Goal: Information Seeking & Learning: Learn about a topic

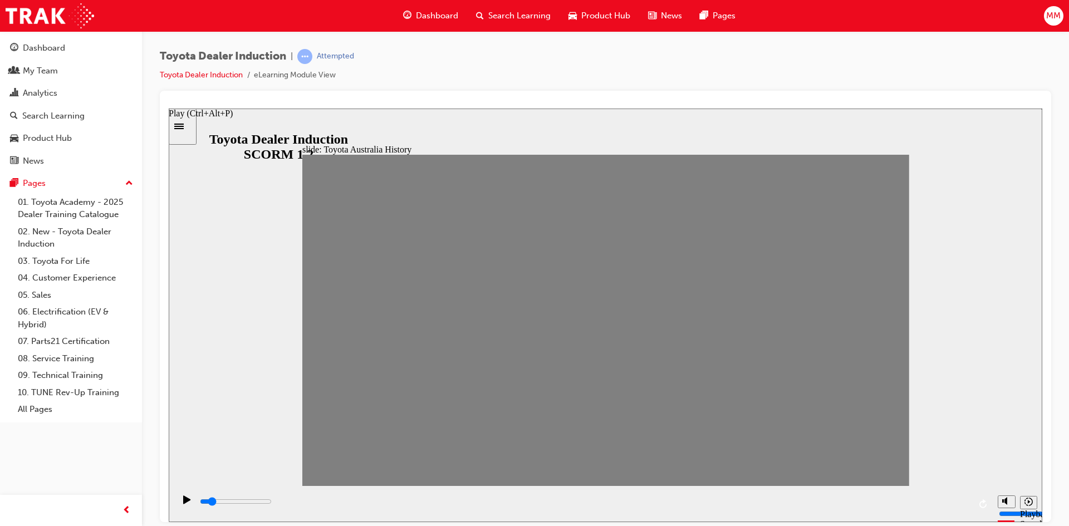
click at [179, 503] on div "Play (Ctrl+Alt+P)" at bounding box center [187, 504] width 19 height 19
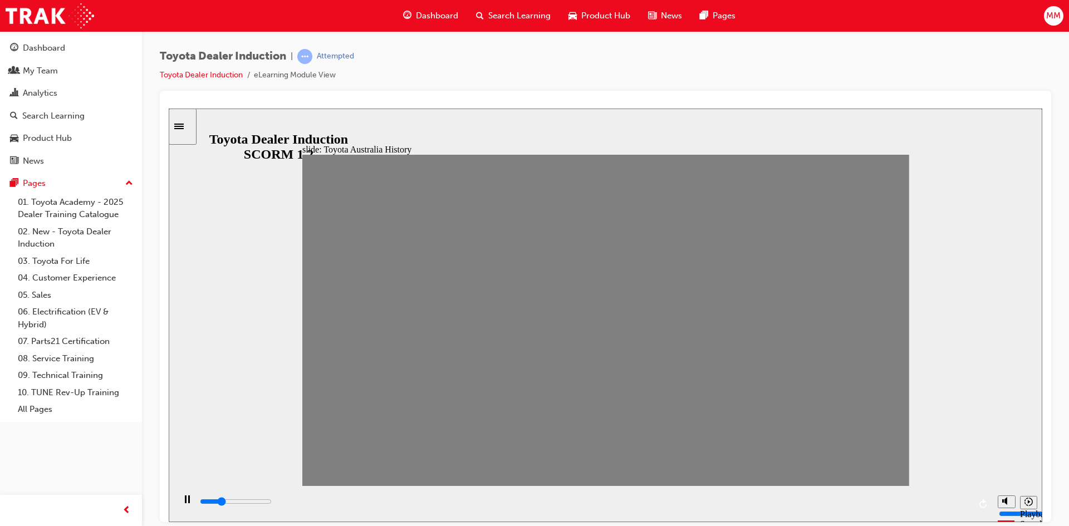
type input "0"
type input "2"
drag, startPoint x: 399, startPoint y: 325, endPoint x: 375, endPoint y: 328, distance: 24.1
type input "0"
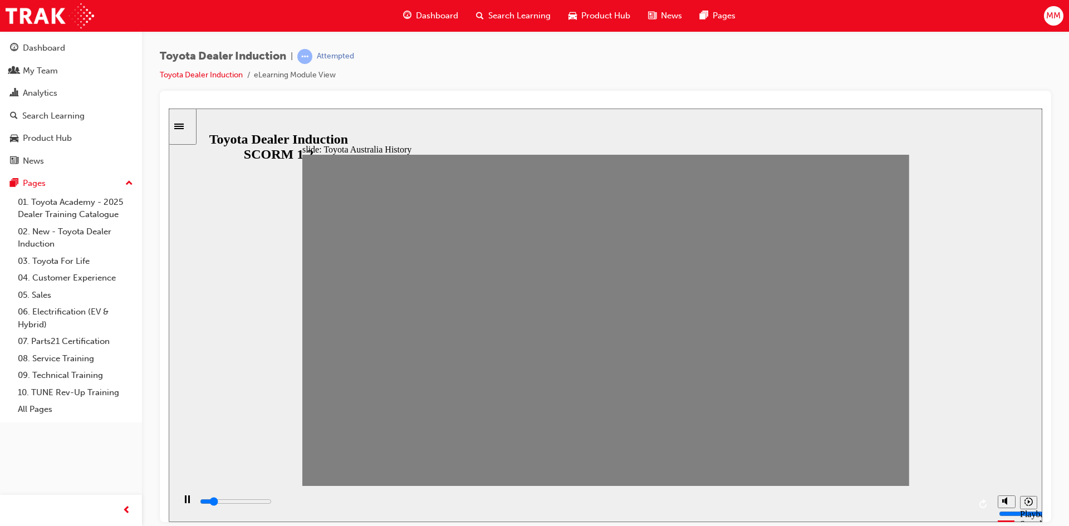
type input "3"
drag, startPoint x: 377, startPoint y: 328, endPoint x: 402, endPoint y: 327, distance: 24.5
type input "0"
type input "4"
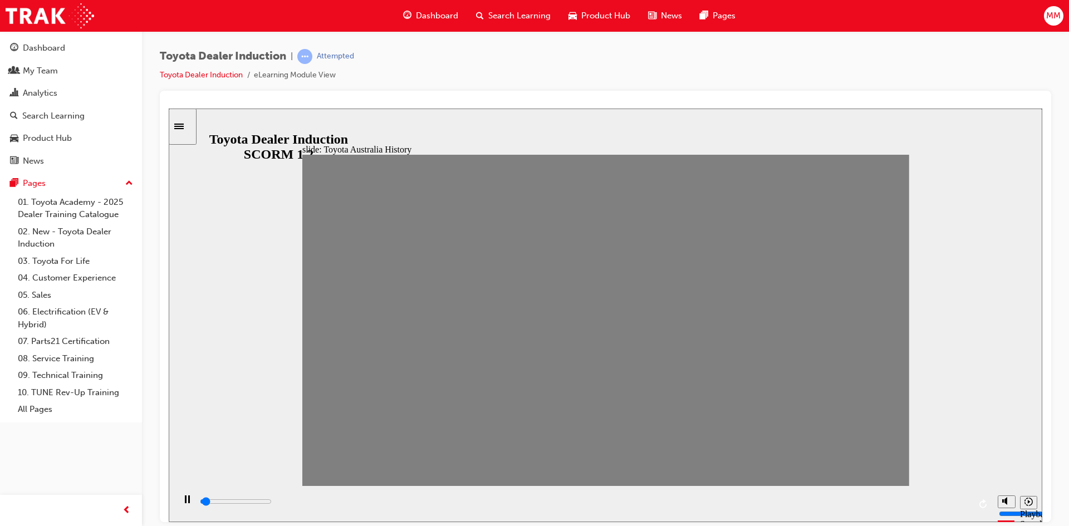
drag, startPoint x: 401, startPoint y: 327, endPoint x: 428, endPoint y: 328, distance: 27.3
drag, startPoint x: 431, startPoint y: 329, endPoint x: 463, endPoint y: 328, distance: 31.2
drag, startPoint x: 460, startPoint y: 328, endPoint x: 480, endPoint y: 324, distance: 20.4
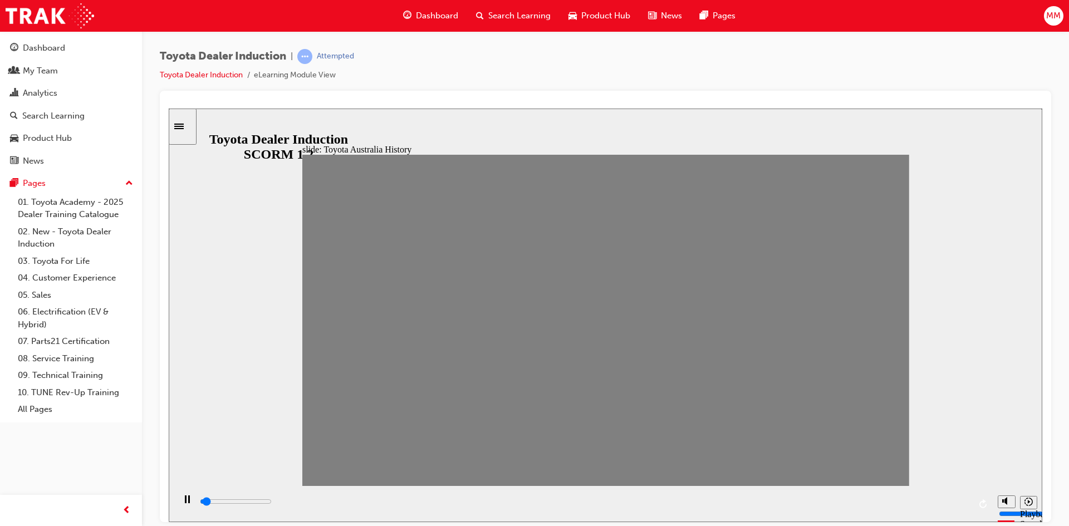
drag, startPoint x: 485, startPoint y: 321, endPoint x: 512, endPoint y: 319, distance: 26.8
drag, startPoint x: 515, startPoint y: 327, endPoint x: 544, endPoint y: 329, distance: 29.0
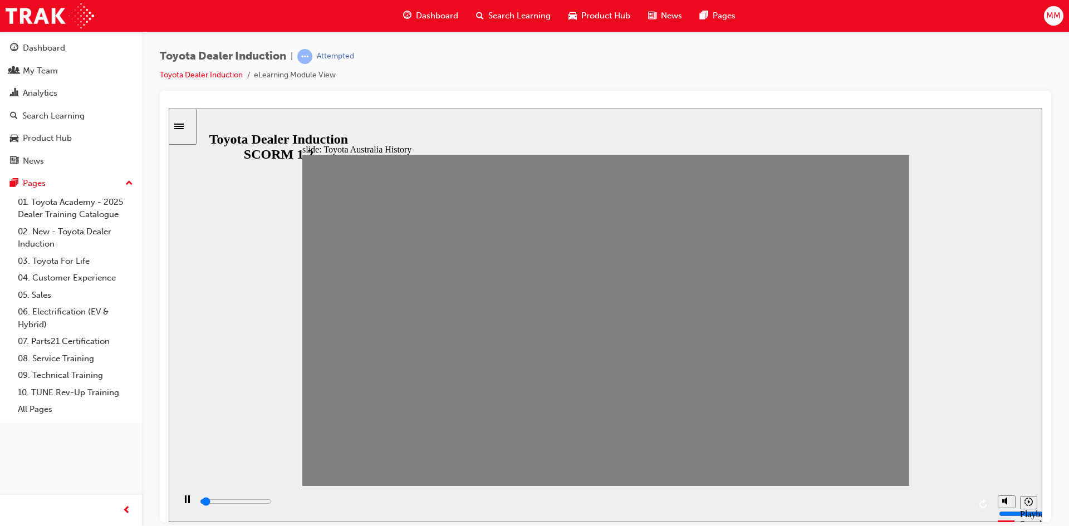
drag, startPoint x: 547, startPoint y: 328, endPoint x: 569, endPoint y: 331, distance: 21.8
drag, startPoint x: 570, startPoint y: 331, endPoint x: 606, endPoint y: 328, distance: 35.7
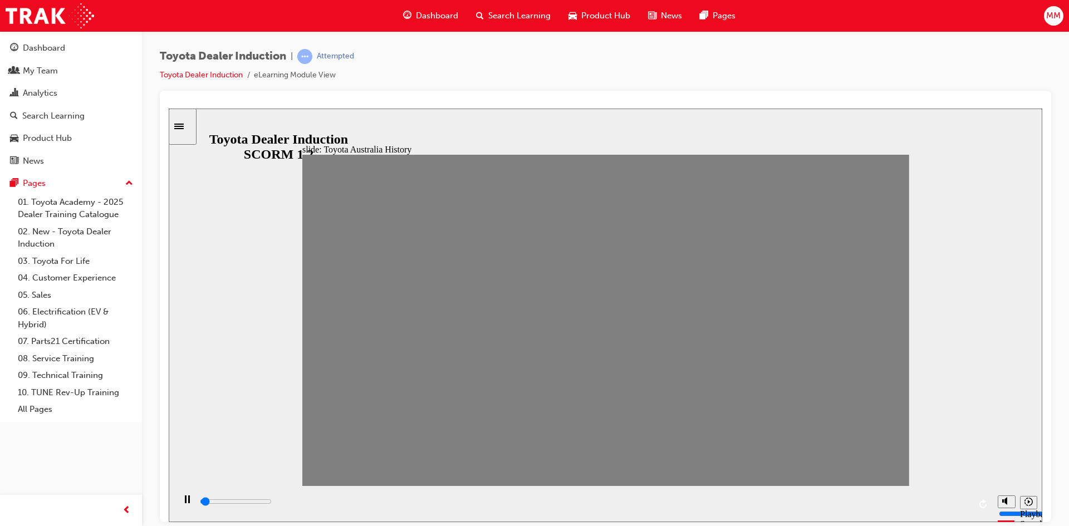
drag, startPoint x: 602, startPoint y: 334, endPoint x: 643, endPoint y: 326, distance: 41.9
drag, startPoint x: 632, startPoint y: 323, endPoint x: 652, endPoint y: 324, distance: 20.1
drag, startPoint x: 650, startPoint y: 326, endPoint x: 682, endPoint y: 323, distance: 31.8
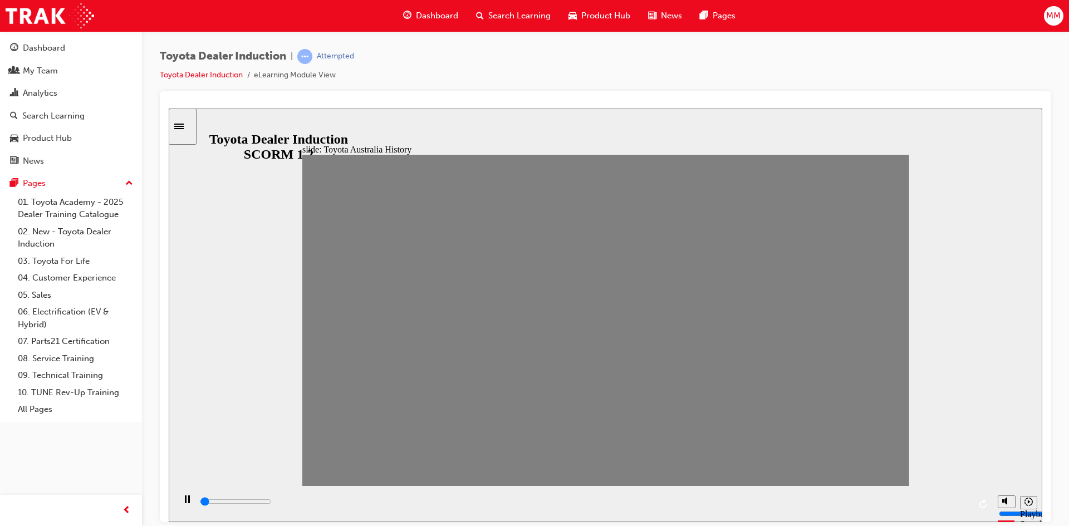
drag, startPoint x: 671, startPoint y: 332, endPoint x: 696, endPoint y: 328, distance: 25.3
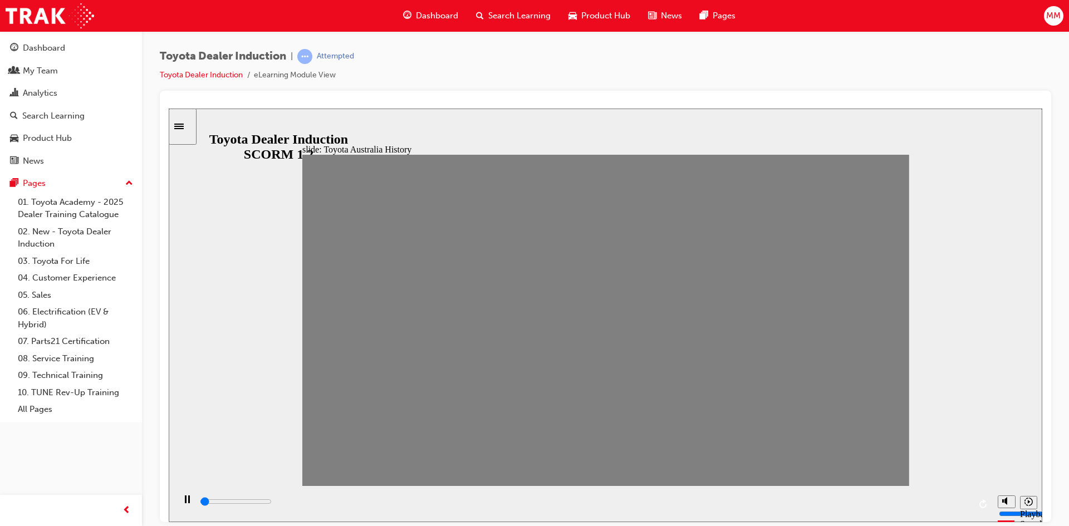
drag, startPoint x: 736, startPoint y: 323, endPoint x: 907, endPoint y: 329, distance: 171.5
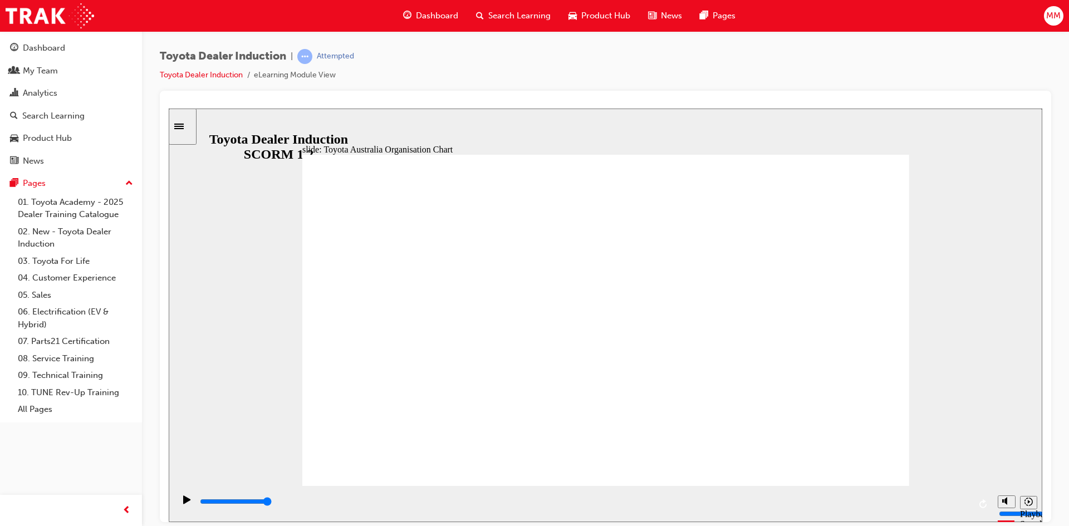
drag, startPoint x: 709, startPoint y: 199, endPoint x: 711, endPoint y: 210, distance: 11.4
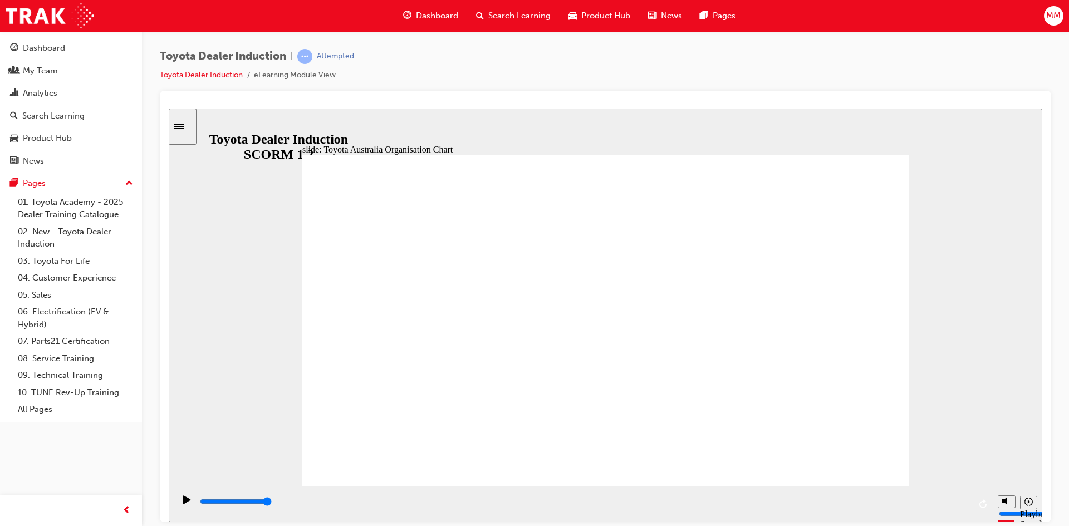
type input "5000"
radio input "true"
type input "5000"
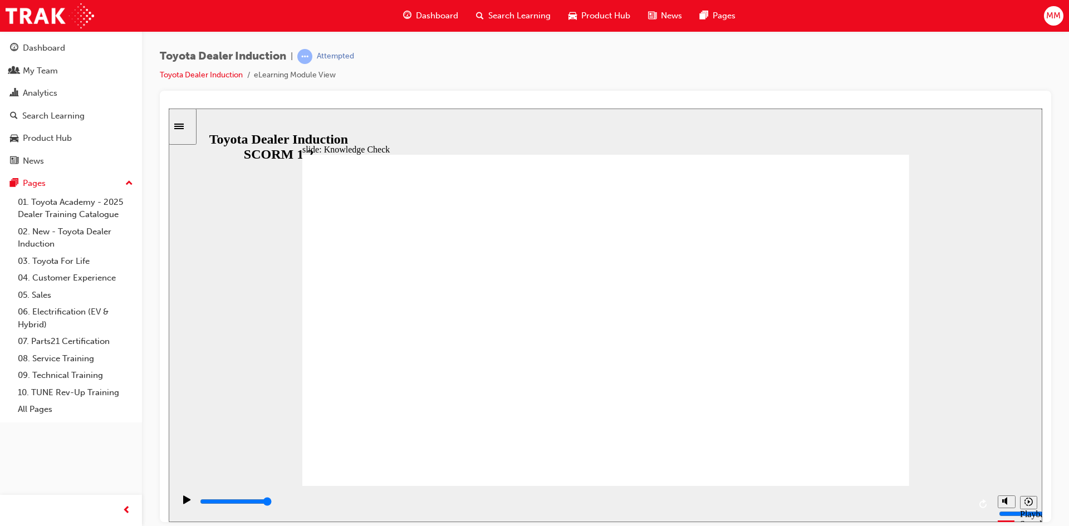
radio input "true"
type input "5000"
radio input "true"
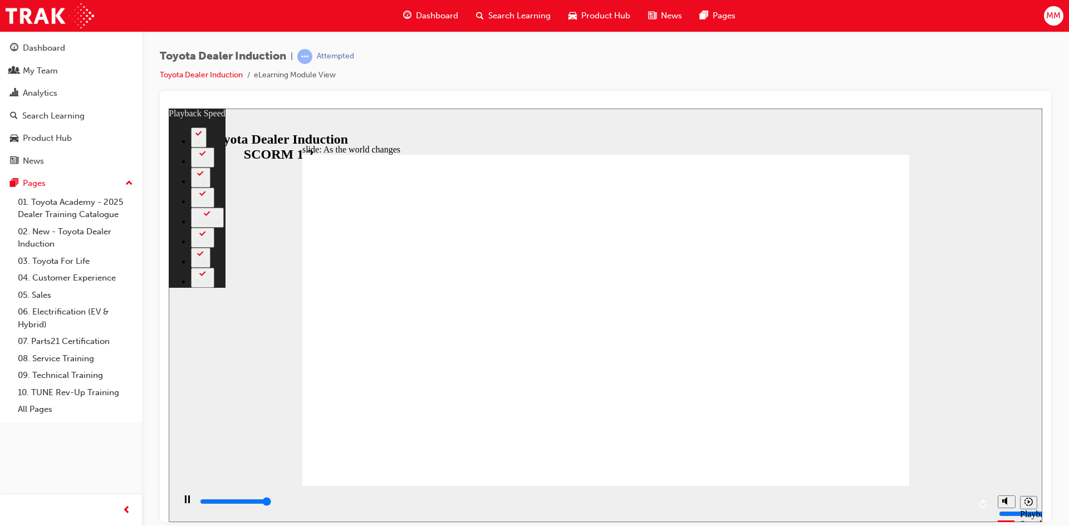
type input "9200"
type input "128"
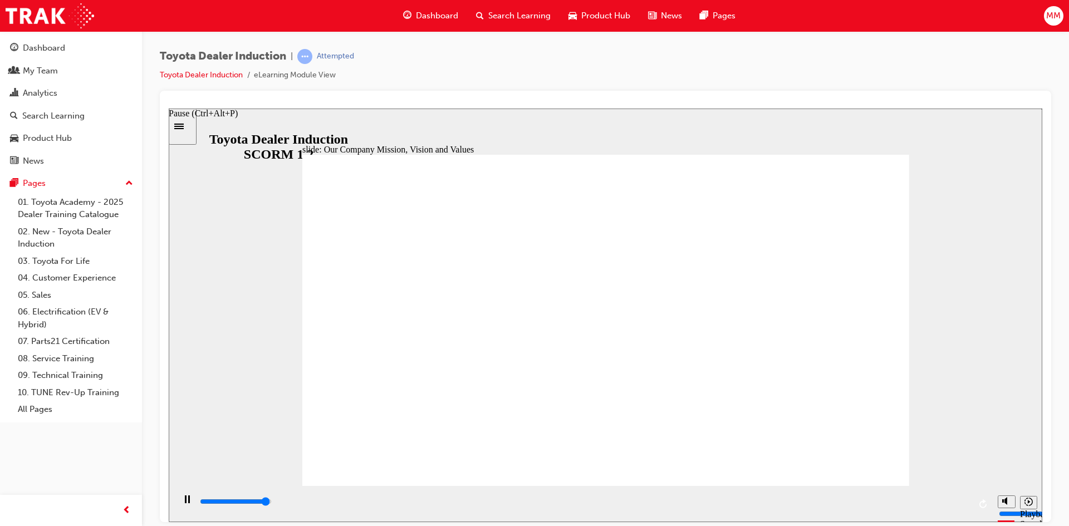
click at [185, 503] on icon "Pause (Ctrl+Alt+P)" at bounding box center [187, 499] width 5 height 8
click at [179, 504] on div "Play (Ctrl+Alt+P)" at bounding box center [187, 504] width 19 height 19
click at [185, 503] on icon "Play (Ctrl+Alt+P)" at bounding box center [186, 499] width 7 height 8
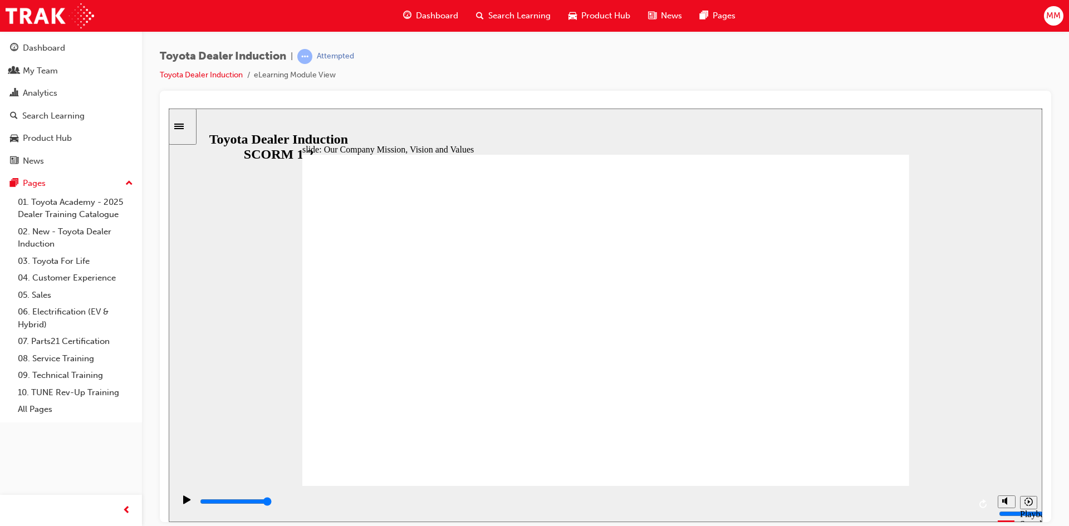
drag, startPoint x: 720, startPoint y: 414, endPoint x: 726, endPoint y: 420, distance: 8.3
drag, startPoint x: 527, startPoint y: 419, endPoint x: 557, endPoint y: 413, distance: 30.1
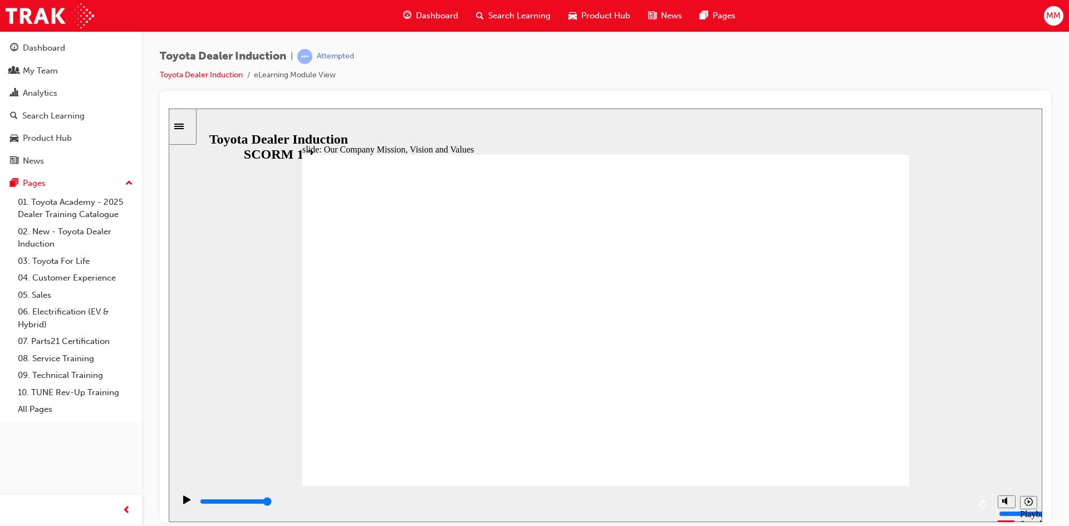
drag, startPoint x: 624, startPoint y: 224, endPoint x: 627, endPoint y: 230, distance: 6.5
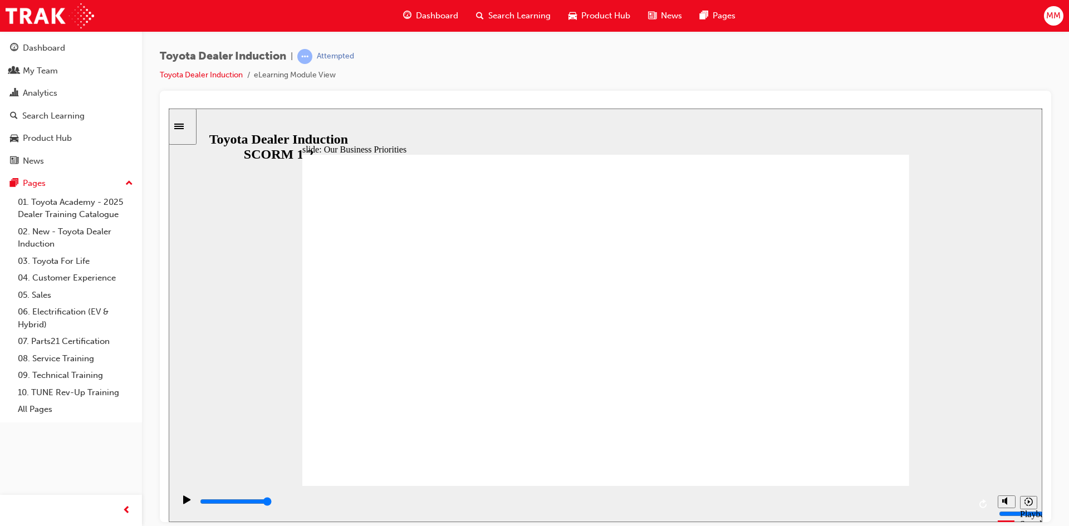
drag, startPoint x: 847, startPoint y: 447, endPoint x: 853, endPoint y: 448, distance: 6.7
drag, startPoint x: 845, startPoint y: 446, endPoint x: 848, endPoint y: 458, distance: 12.0
type input "5000"
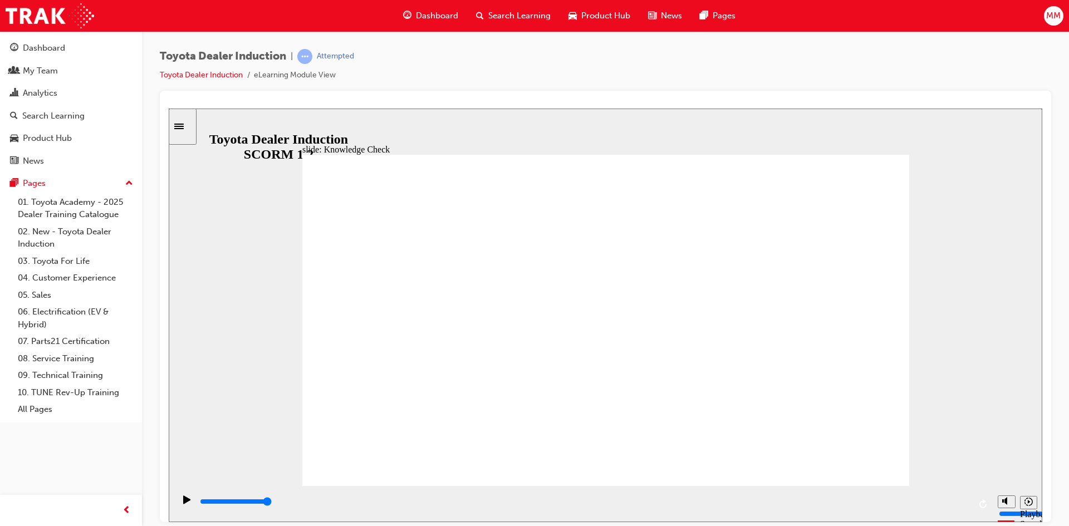
type input "H"
type input "HA"
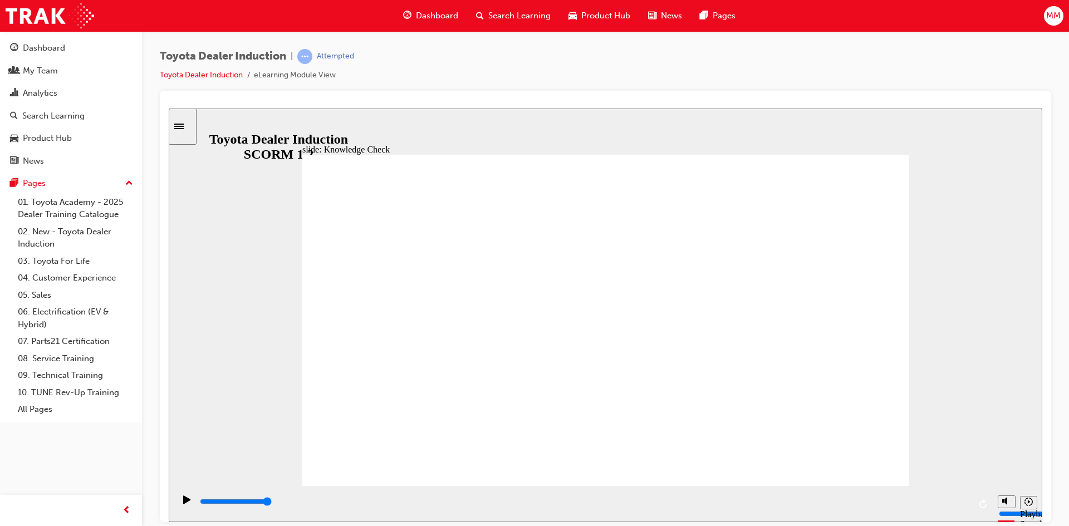
type input "H"
type input "h"
type input "ha"
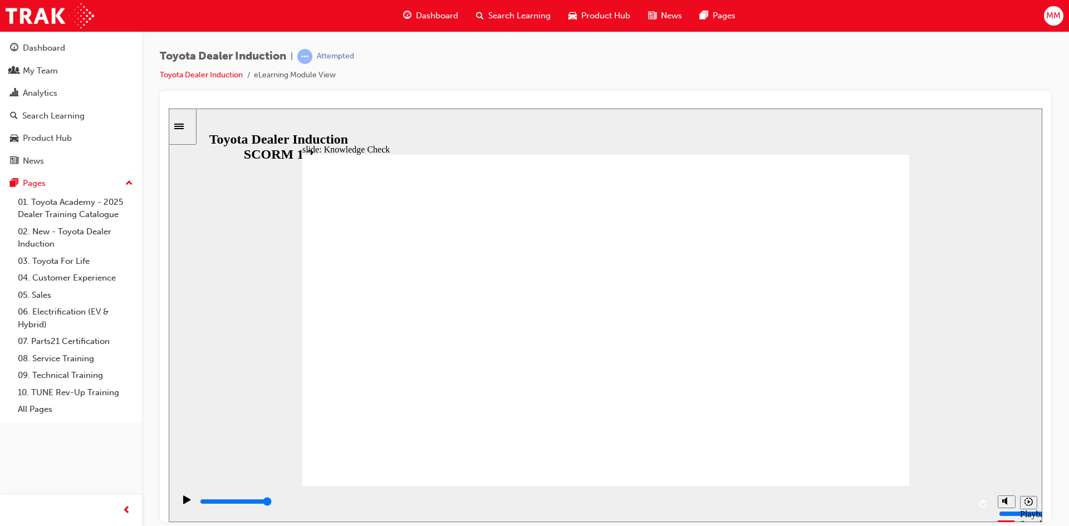
type input "ha"
type input "hap"
type input "happ"
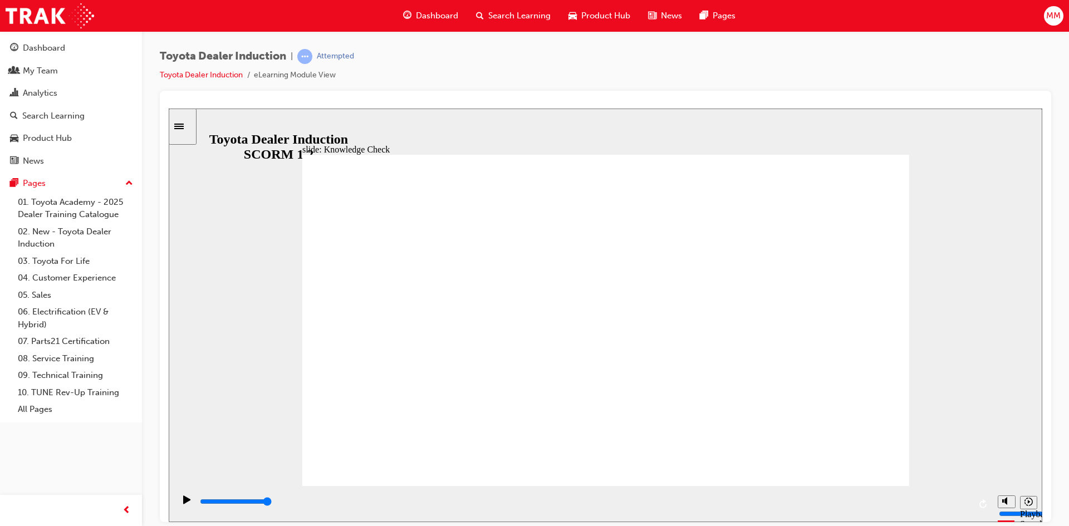
type input "happi"
type input "happib"
type input "happibe"
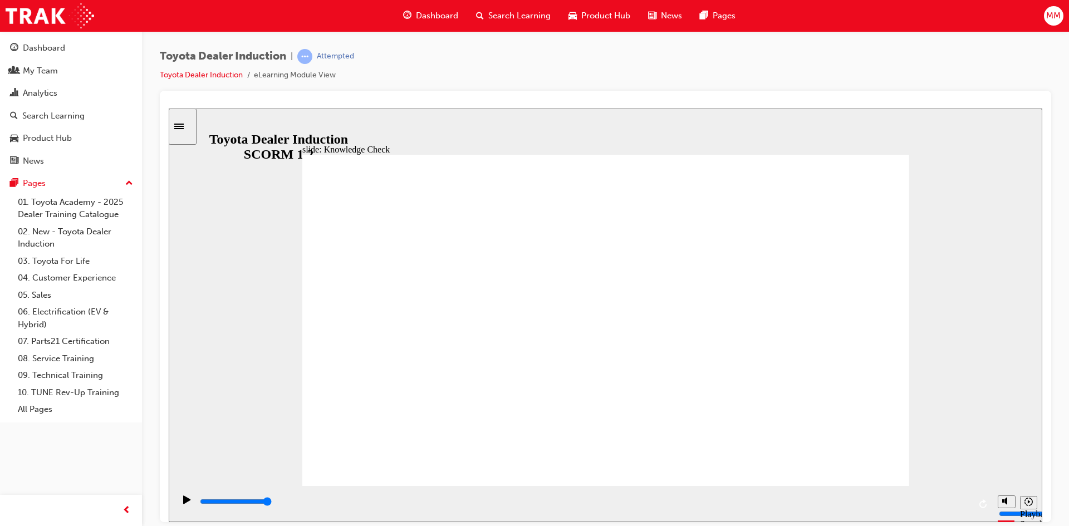
type input "happibe"
type input "happib"
type input "happi"
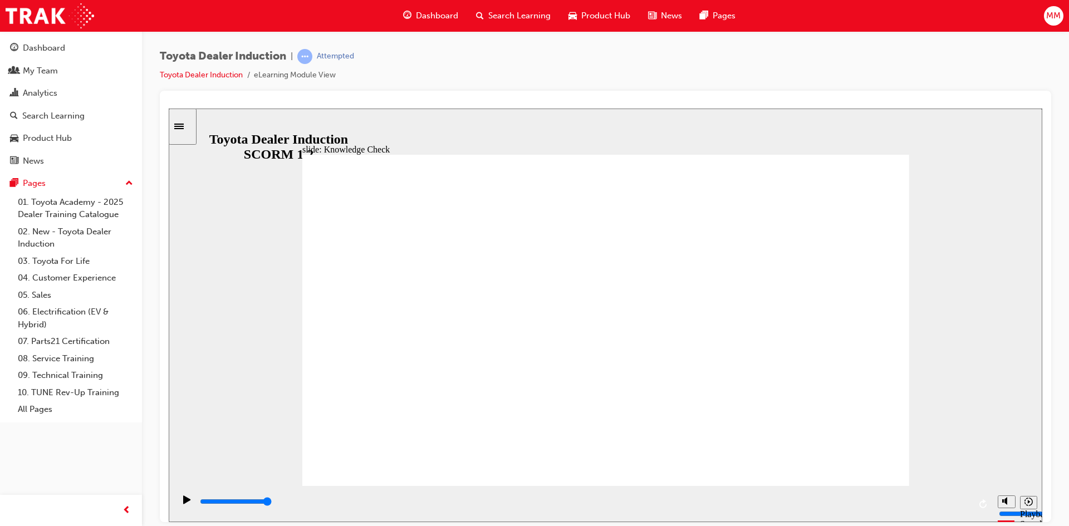
type input "happin"
type input "happine"
type input "happines"
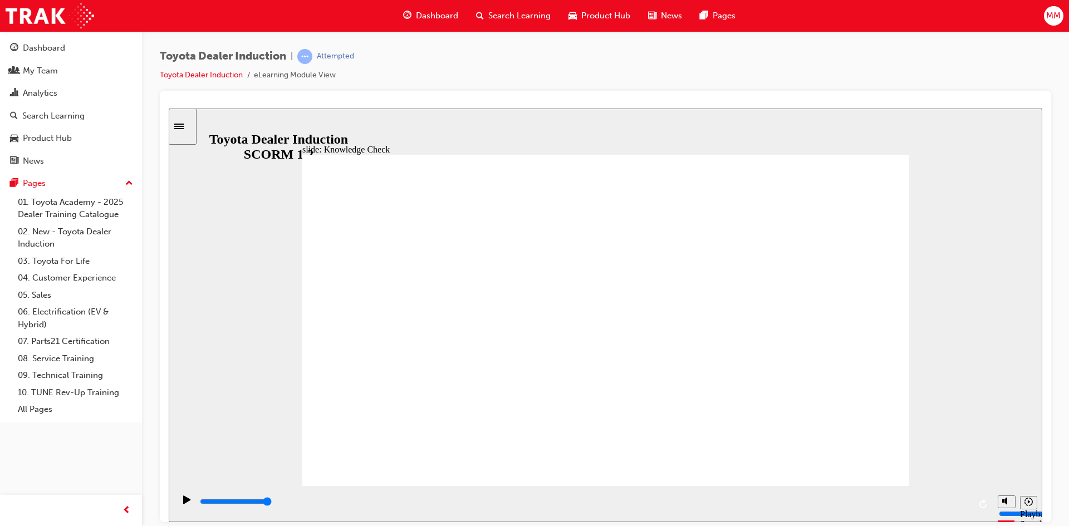
type input "happines"
type input "happiness"
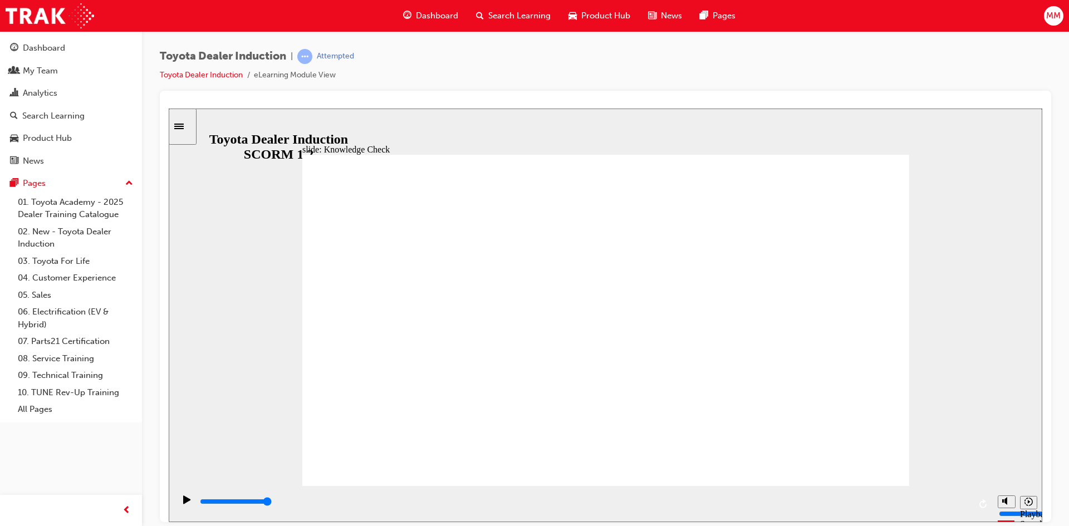
type input "happiness"
type input "5000"
click at [953, 253] on div "slide: Knowledge Check Rectangle 1 BACK BACK SUBMIT SUBMIT Knowledge Check Fill…" at bounding box center [605, 315] width 873 height 414
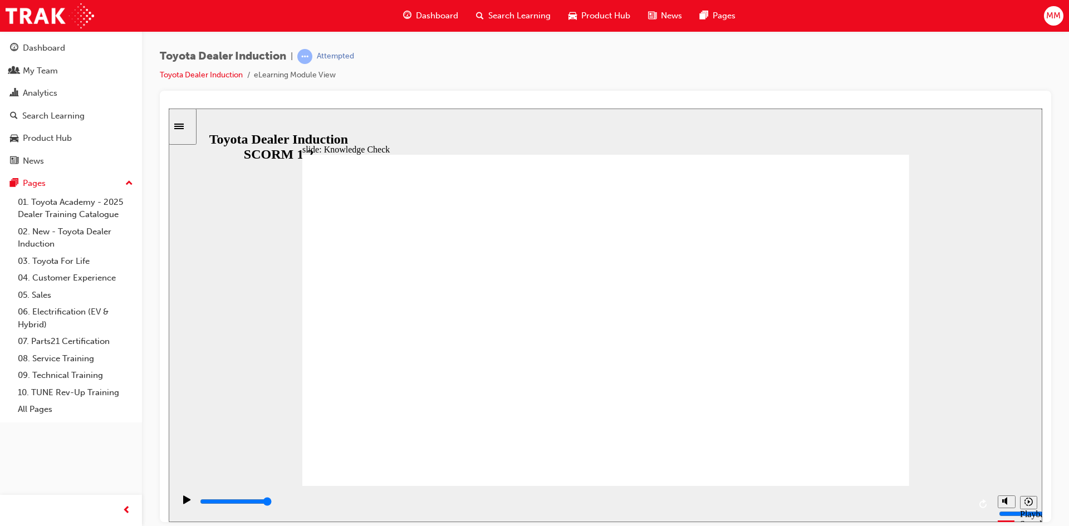
type input "m"
type input "me"
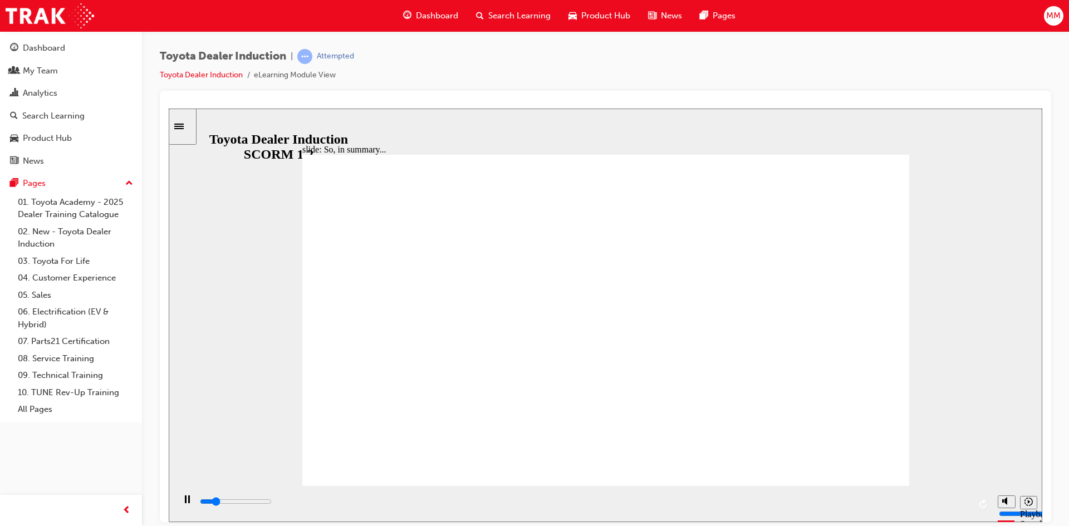
type input "800"
type input "me"
drag, startPoint x: 496, startPoint y: 340, endPoint x: 470, endPoint y: 328, distance: 28.7
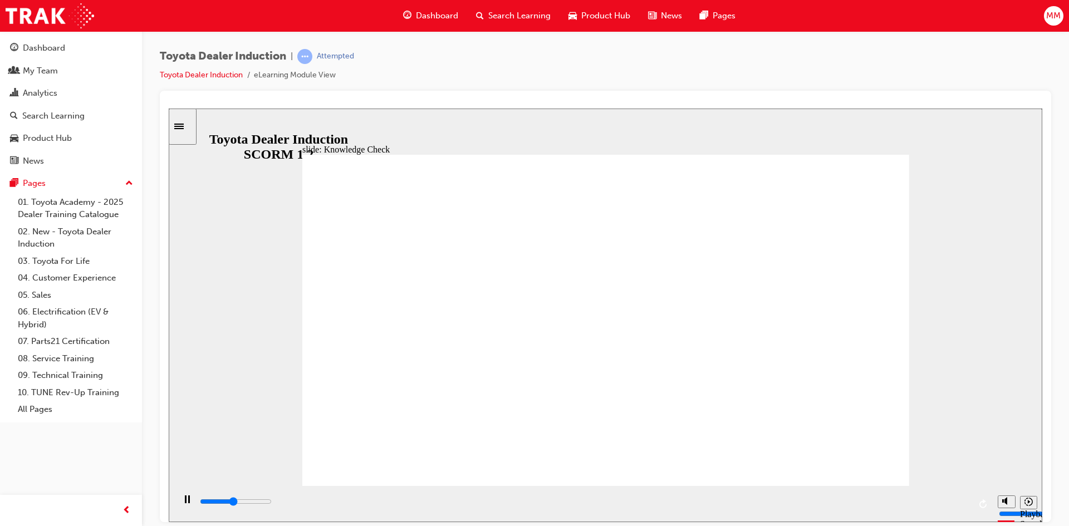
type input "3000"
type input "m"
type input "3400"
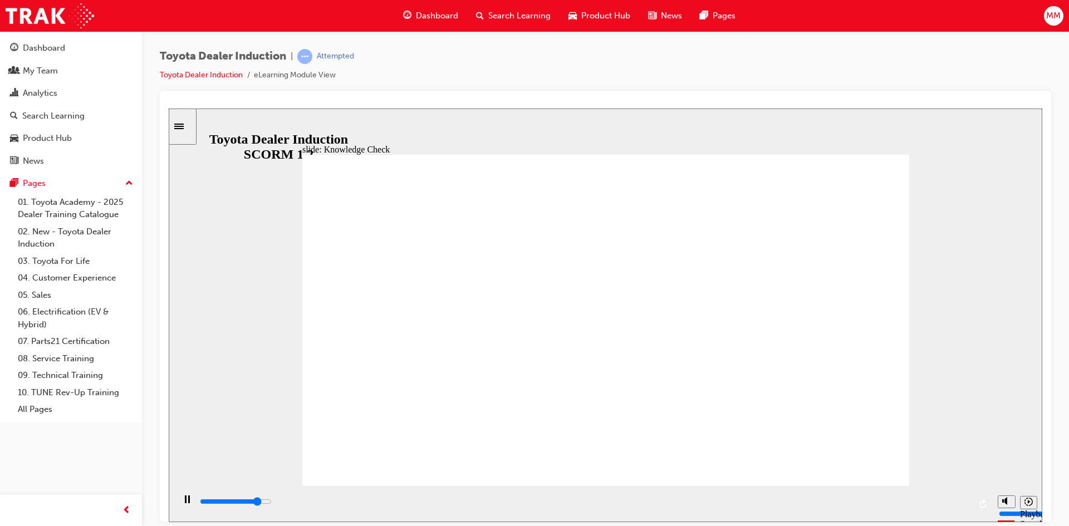
type input "4200"
type input "m"
type input "4400"
type input "mo"
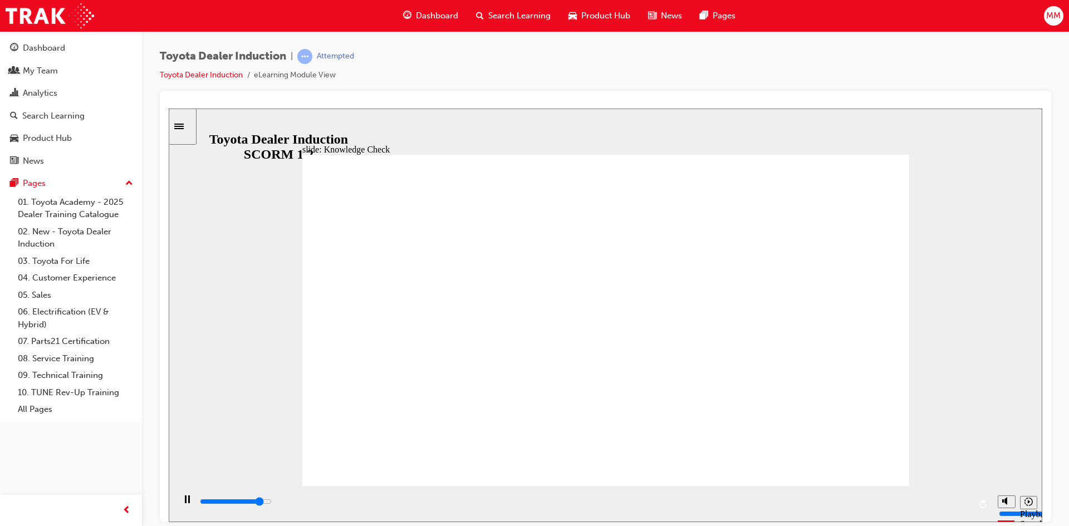
type input "mo"
type input "4700"
type input "mov"
type input "4900"
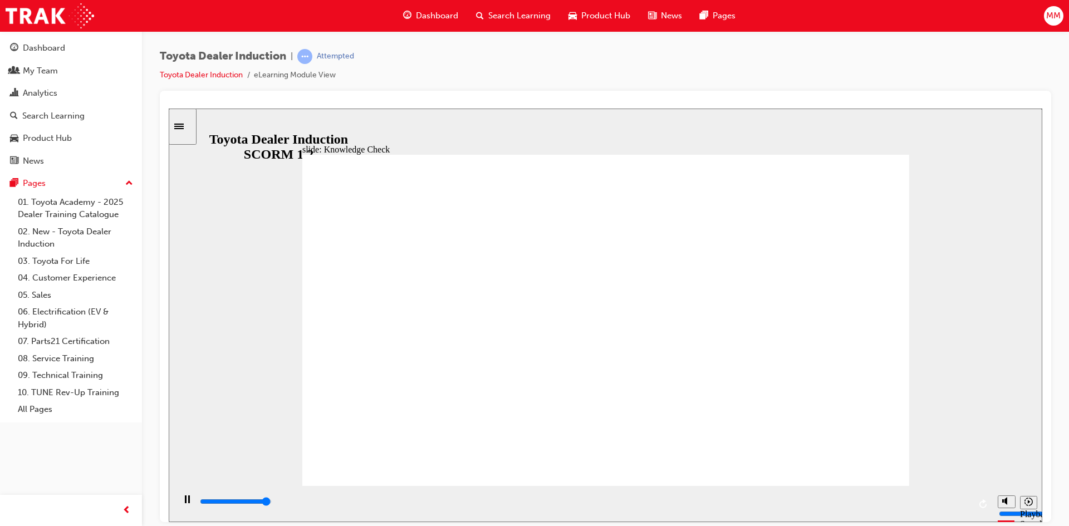
type input "move"
type input "5000"
type input "moved"
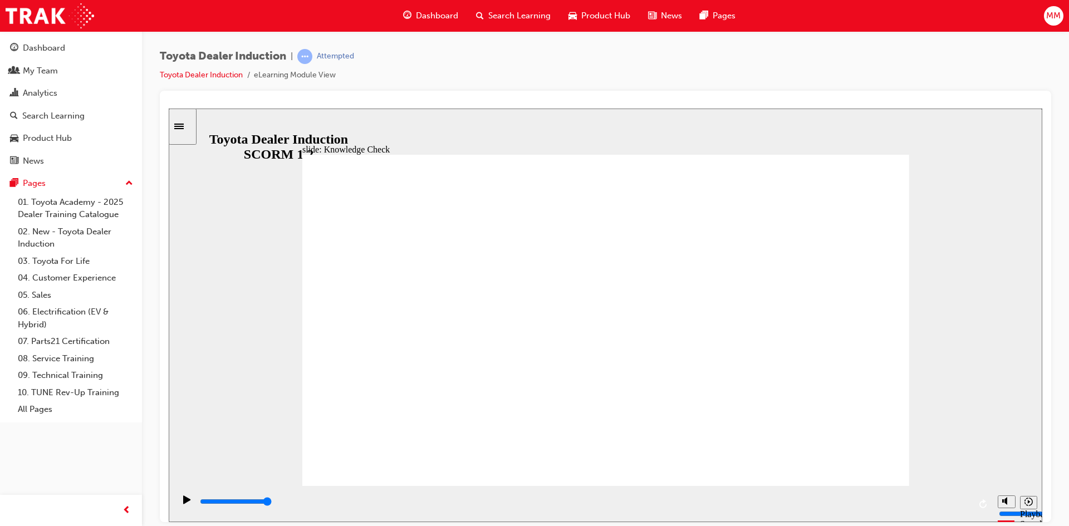
type input "moved"
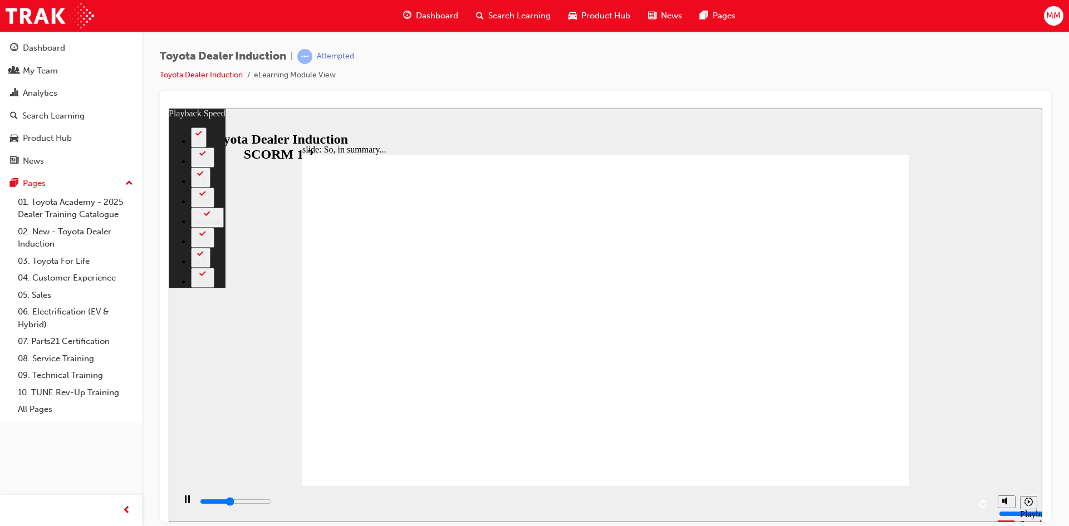
type input "2700"
type input "0"
type input "2700"
type input "0"
type input "2900"
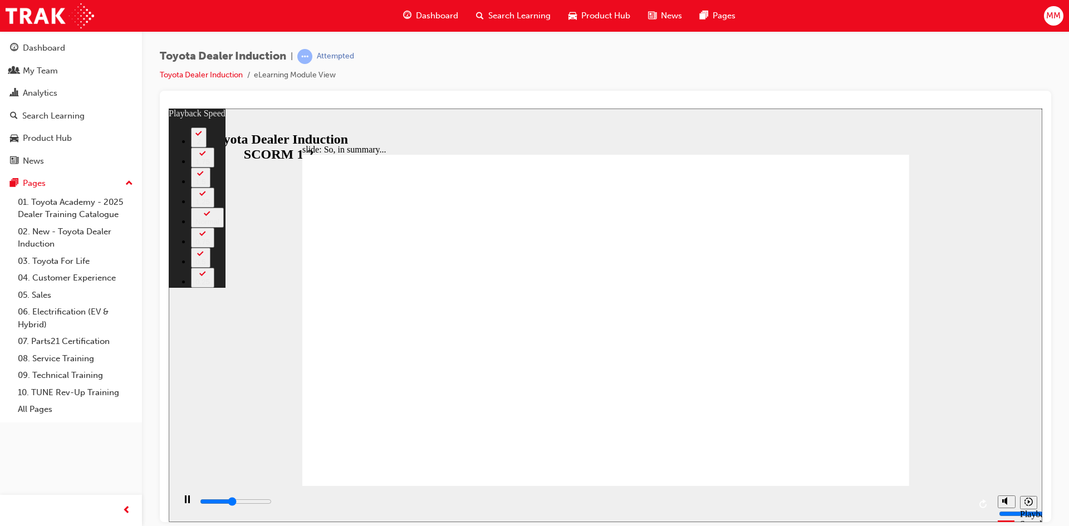
type input "0"
type input "3200"
type input "1"
type input "3500"
type input "1"
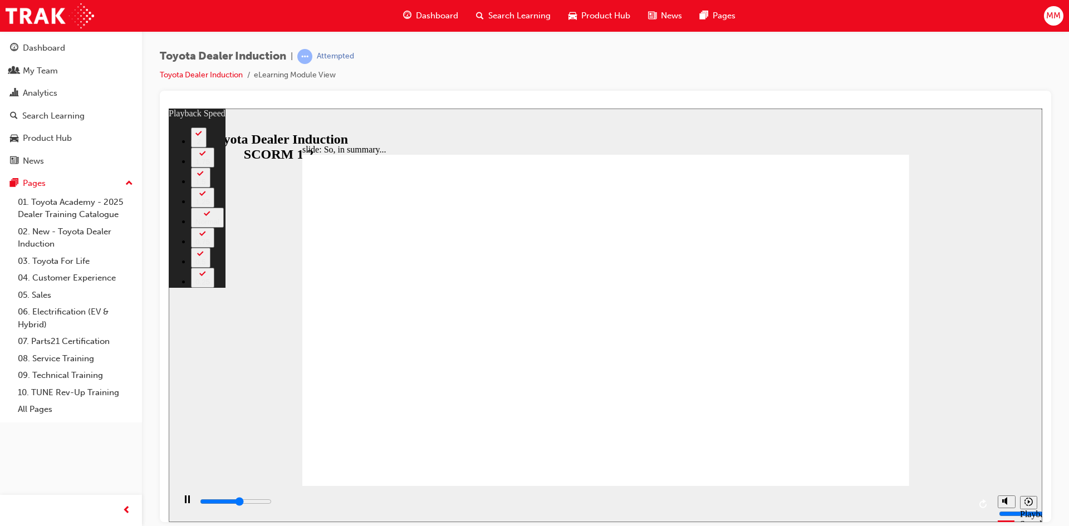
type input "3700"
type input "1"
type input "4000"
type input "1"
type input "4300"
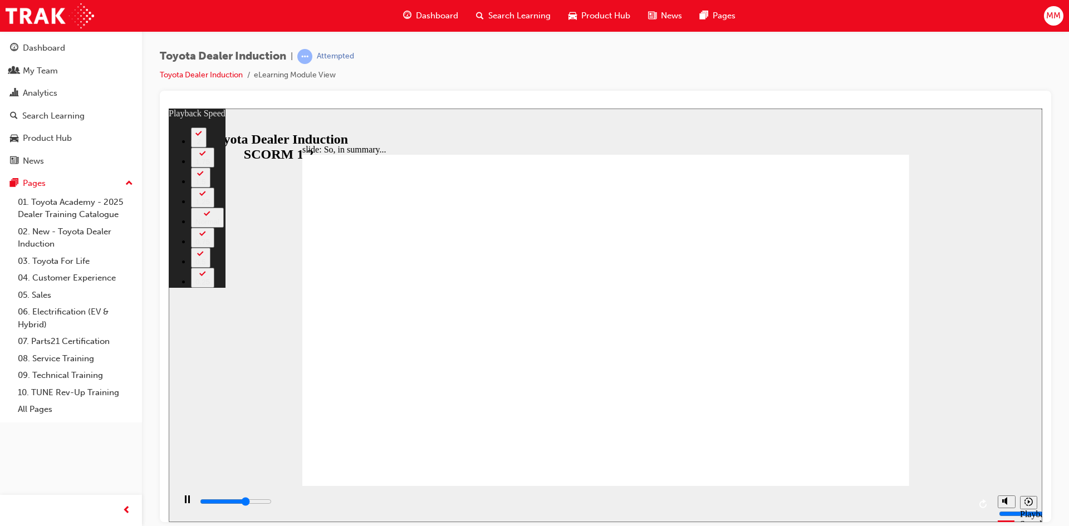
type input "2"
type input "4500"
type input "2"
type input "4800"
type input "2"
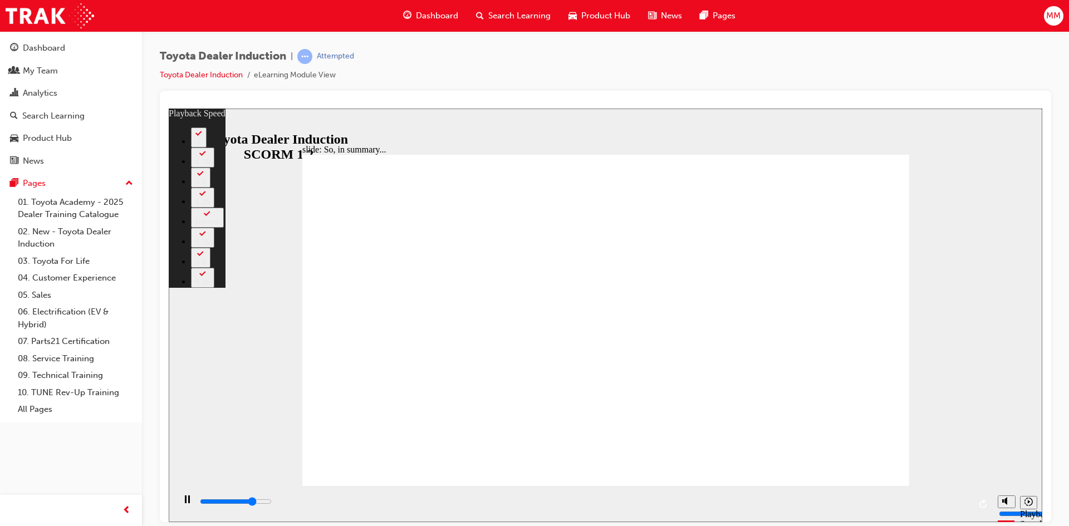
type input "5000"
type input "2"
type input "5300"
type input "3"
type input "5600"
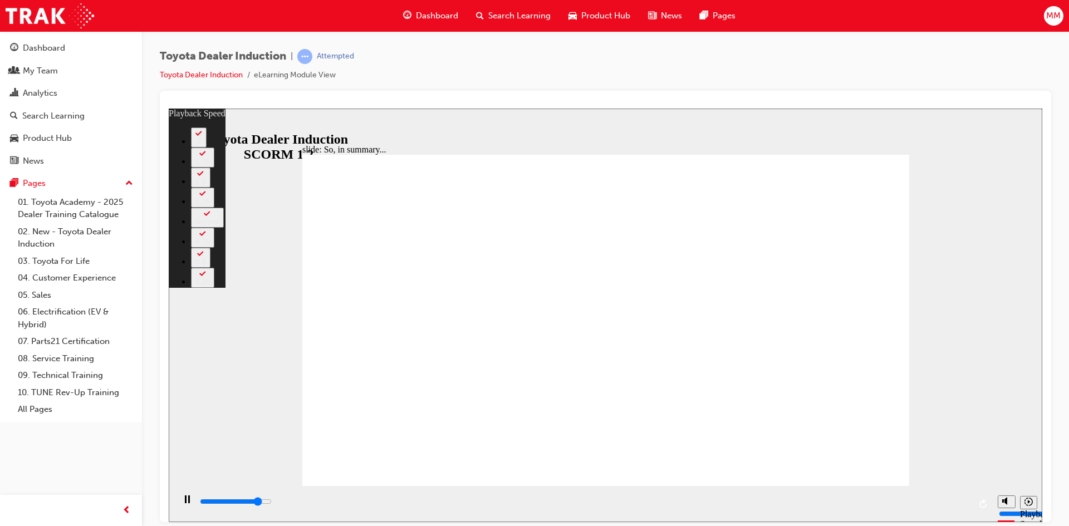
type input "3"
type input "5900"
type input "3"
type input "6100"
type input "3"
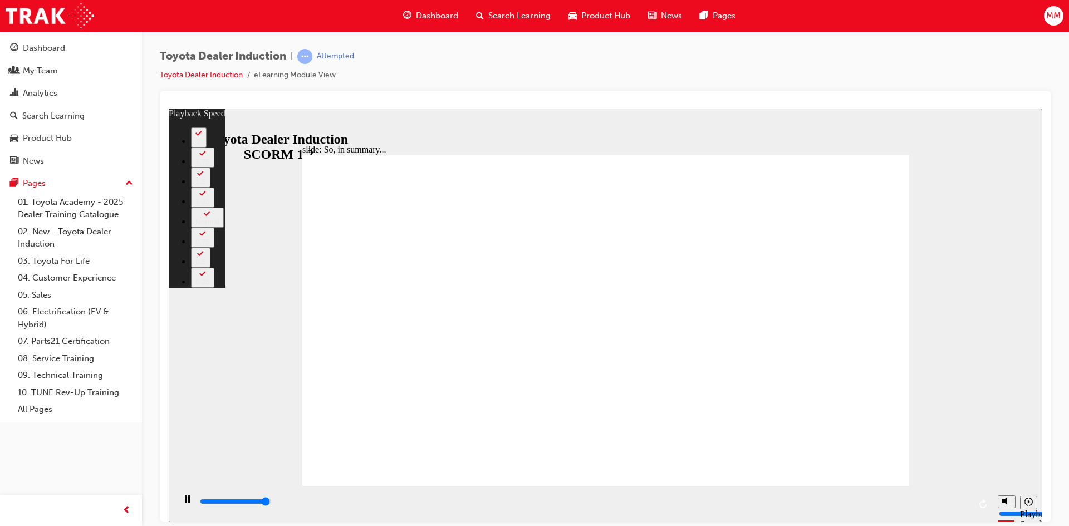
type input "6400"
type input "4"
type input "6500"
type input "19"
type input "2"
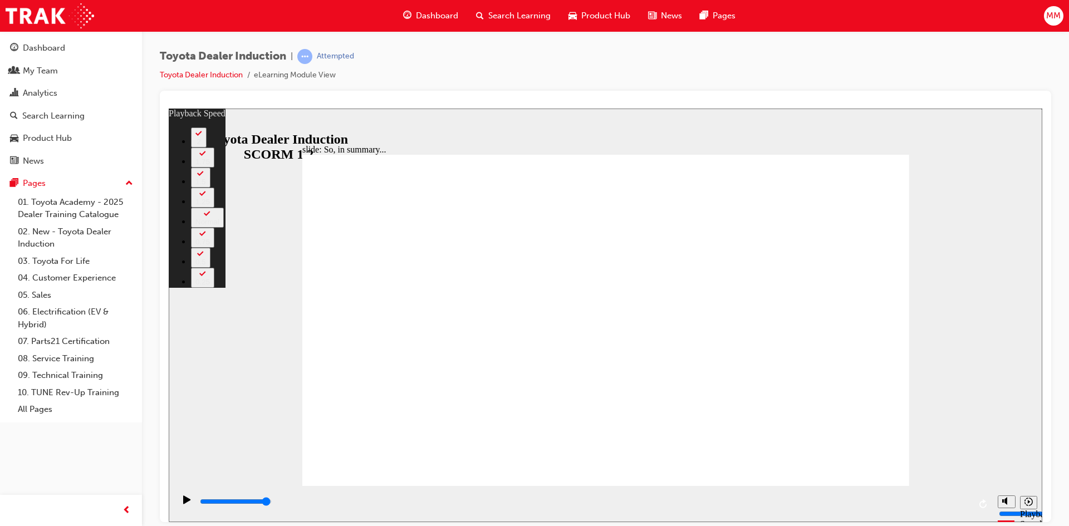
type input "19"
type input "2"
type input "19"
type input "2"
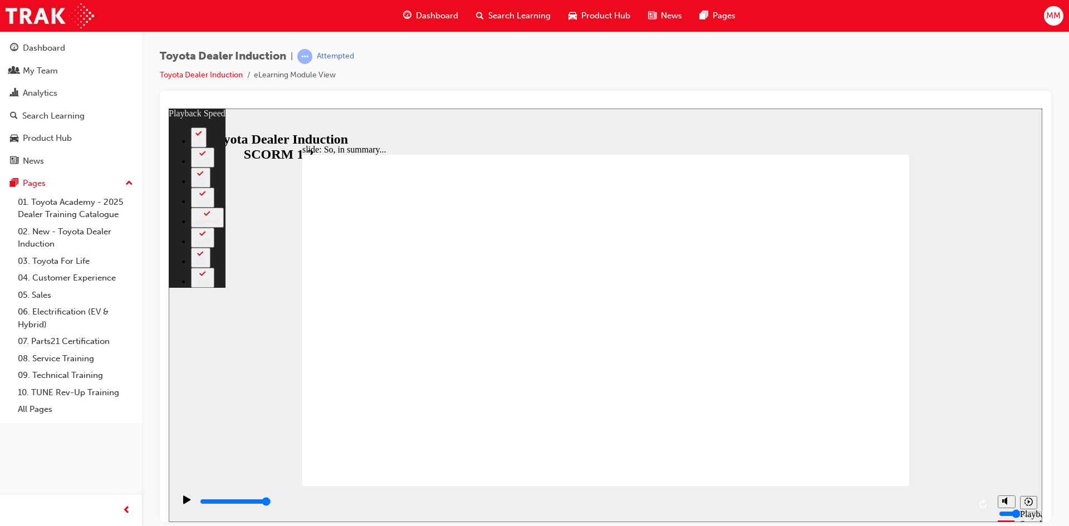
type input "19"
type input "2"
type input "19"
type input "2"
type input "19"
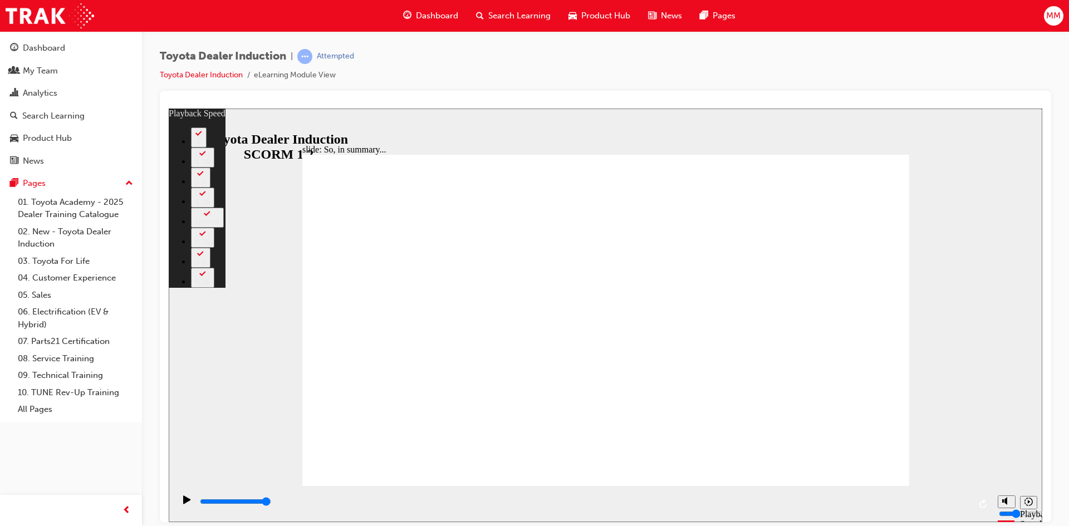
type input "2"
type input "3"
type input "19"
type input "3"
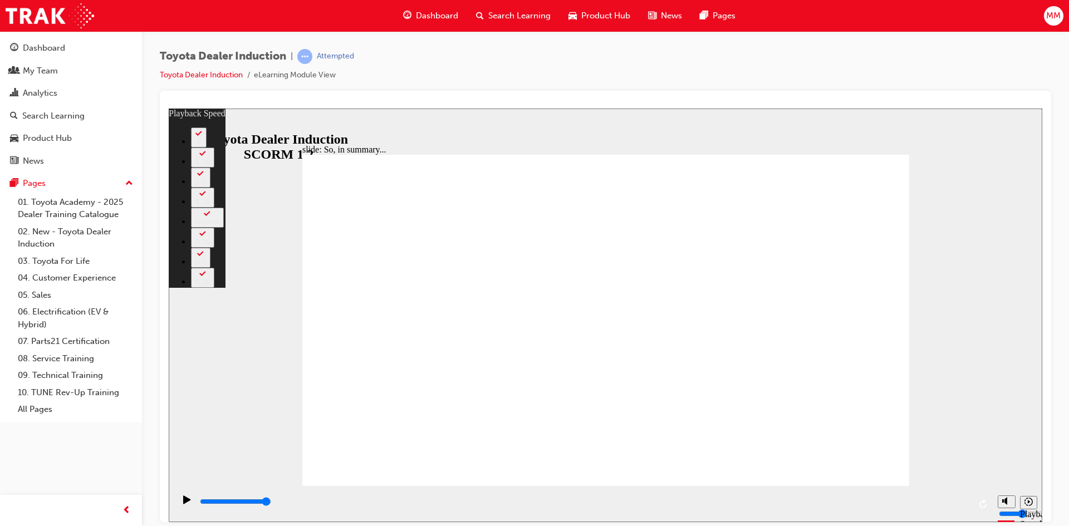
type input "19"
type input "3"
type input "4"
type input "19"
type input "4"
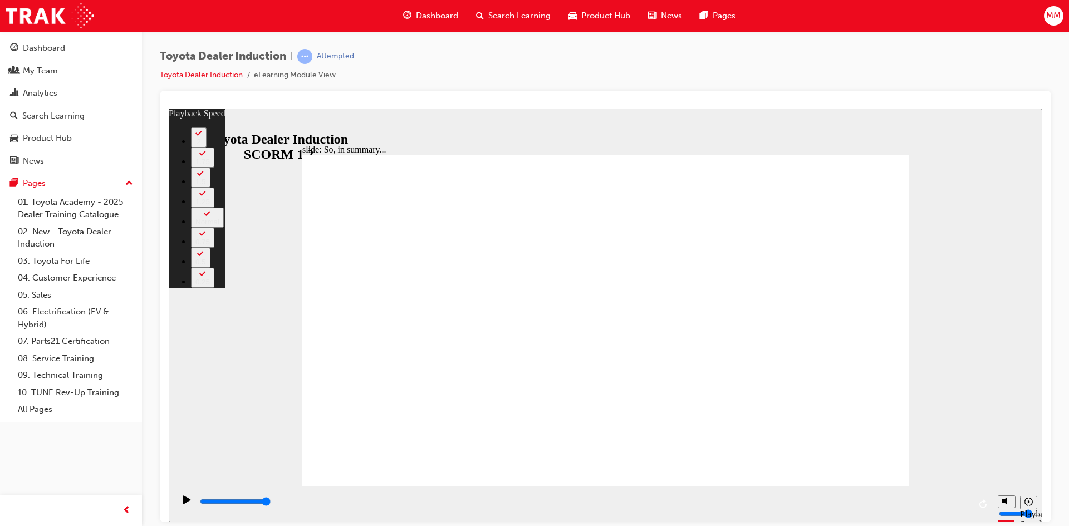
type input "4"
type input "19"
type input "4"
type input "19"
type input "4"
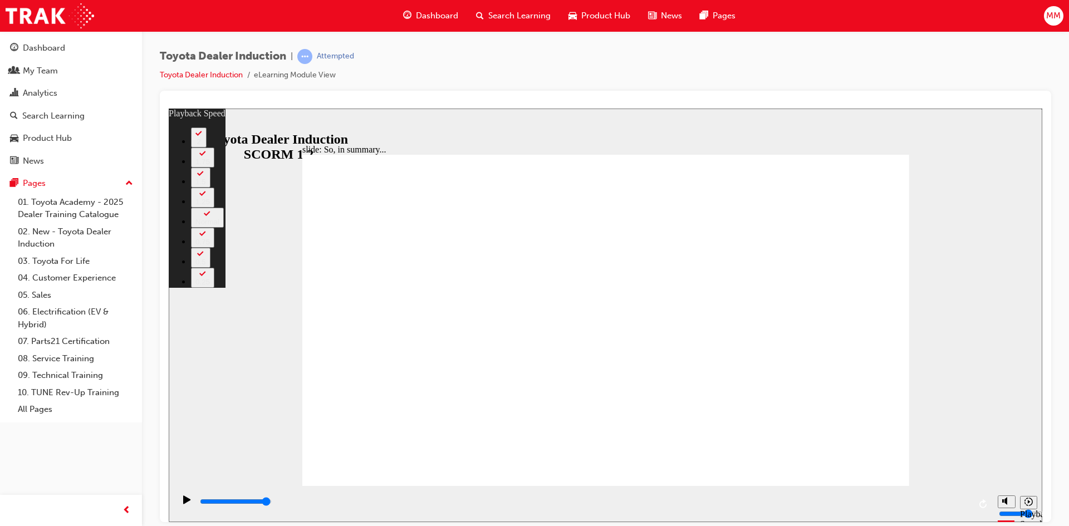
type input "19"
type input "4"
type input "19"
type input "4"
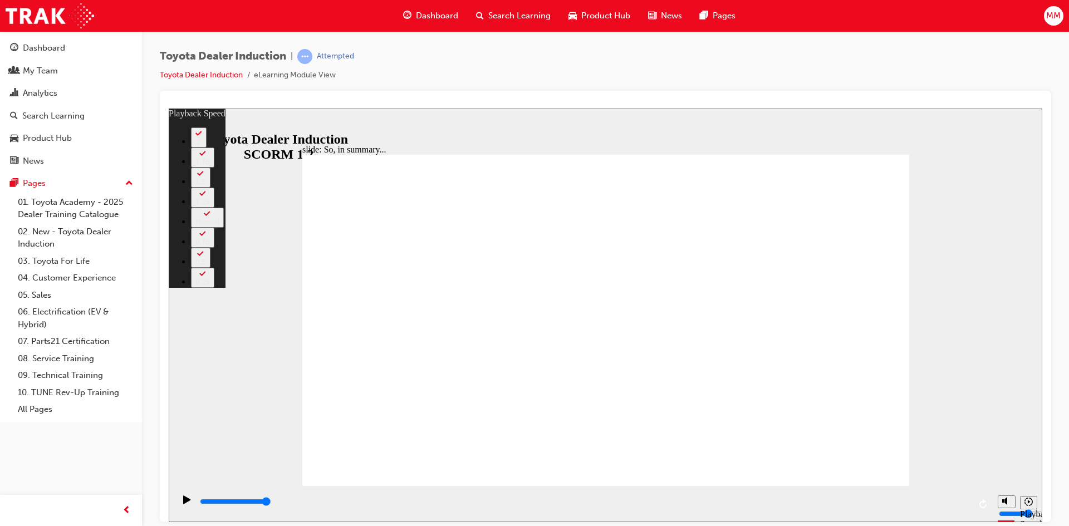
type input "20"
type input "4"
type input "20"
type input "4"
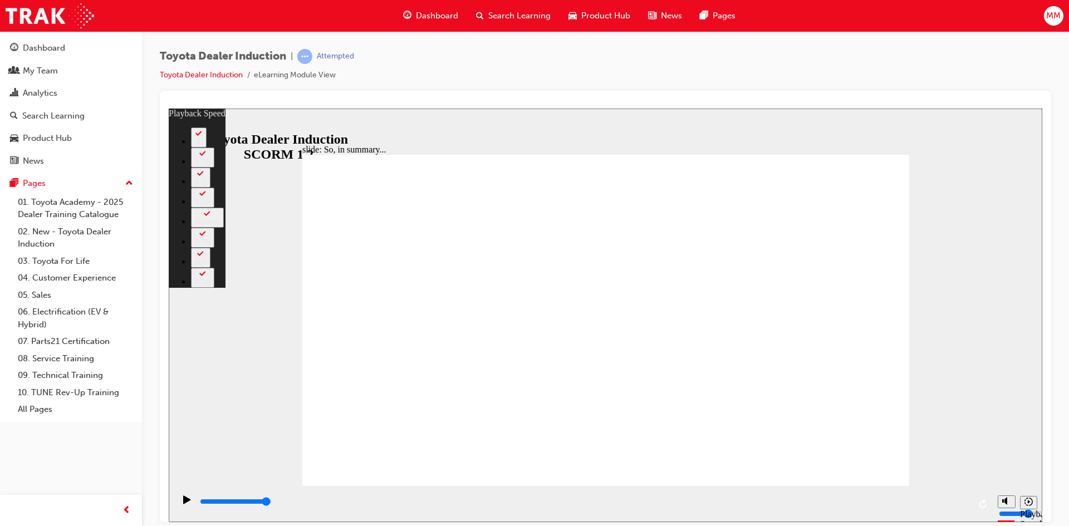
type input "20"
type input "4"
type input "20"
type input "4"
type input "3"
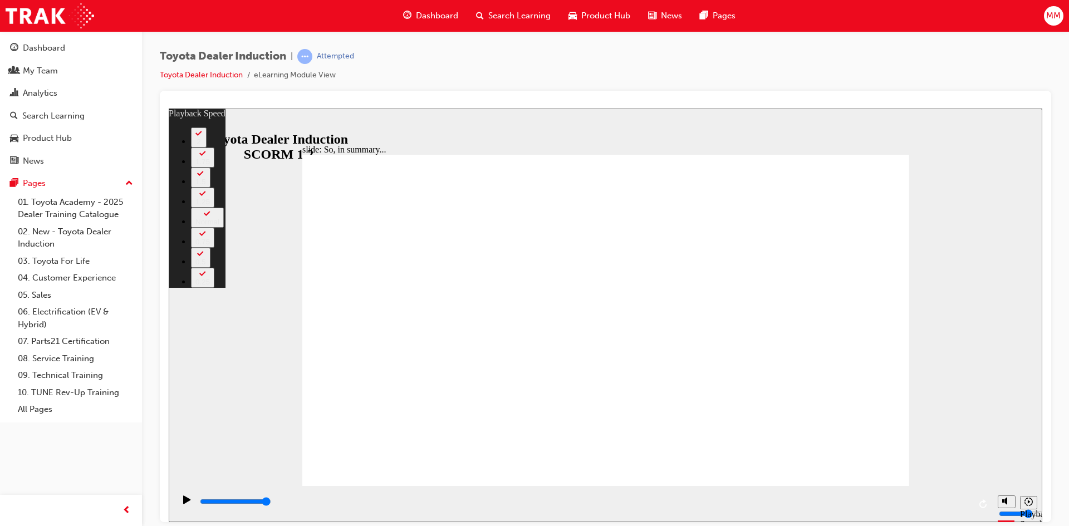
type input "20"
type input "3"
type input "2"
type input "20"
type input "2"
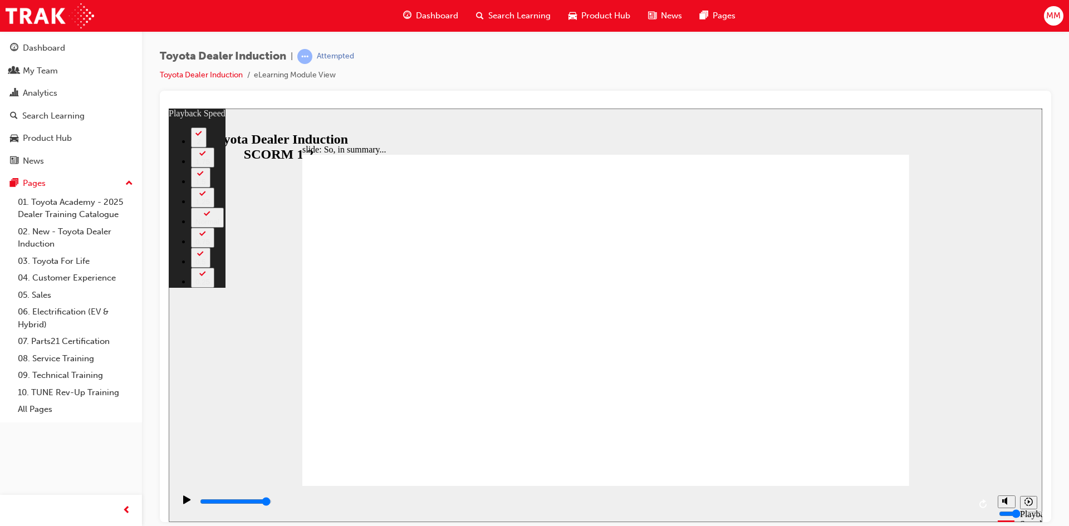
type input "1"
type input "20"
type input "1"
type input "0"
type input "20"
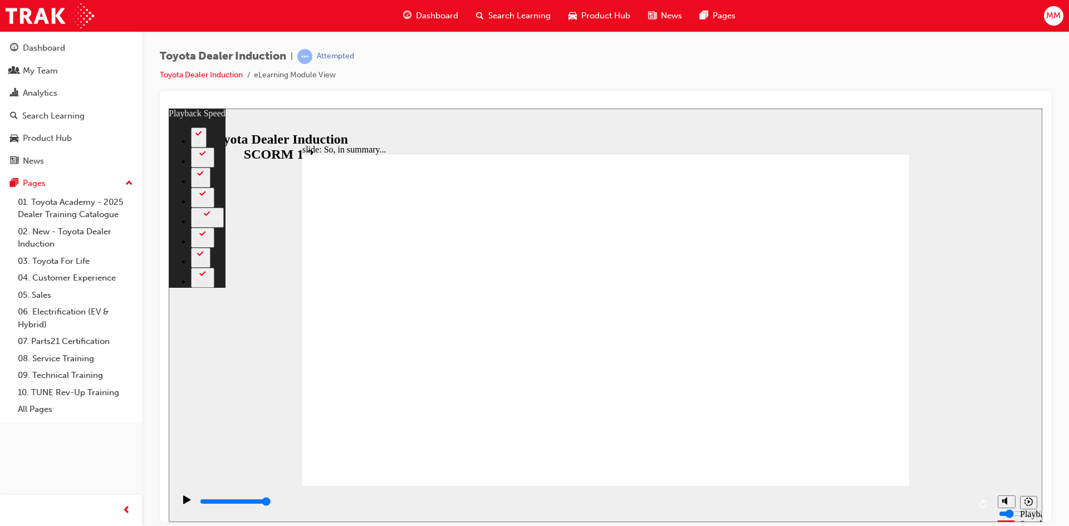
type input "0"
type input "20"
type input "1"
type input "20"
type input "1"
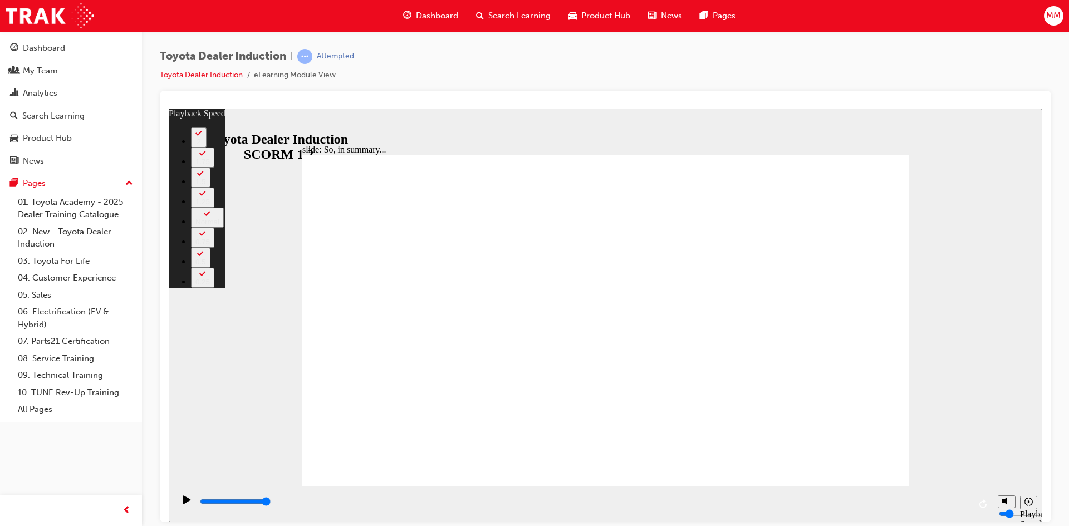
type input "1"
type input "20"
type input "1"
type input "20"
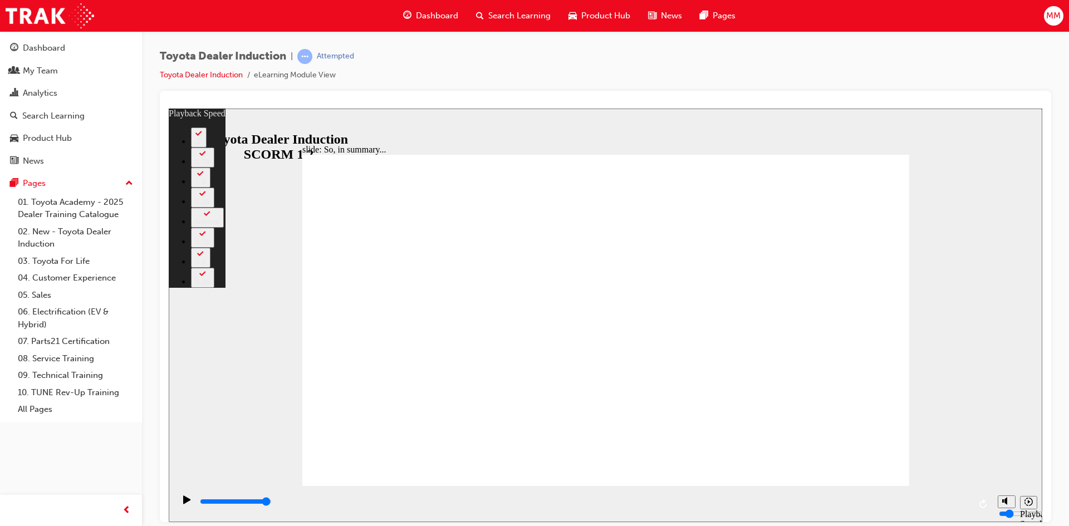
type input "1"
type input "20"
type input "1"
type input "21"
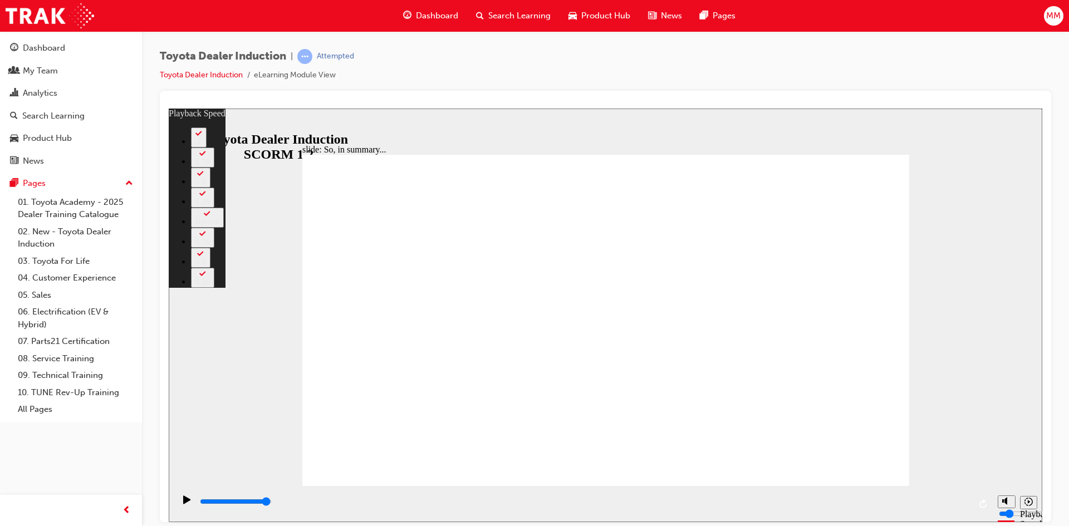
type input "2"
type input "21"
type input "2"
type input "3"
type input "21"
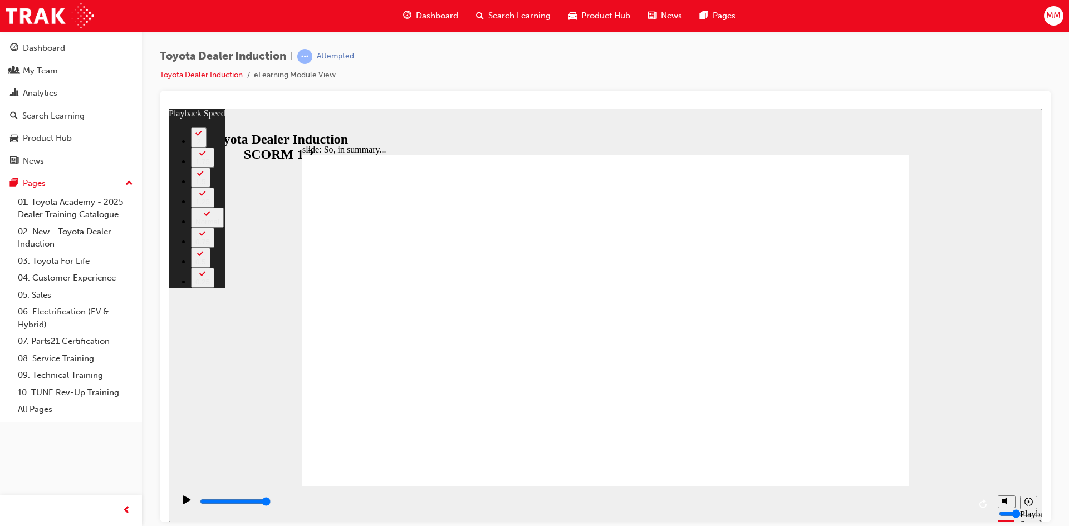
type input "3"
type input "21"
type input "3"
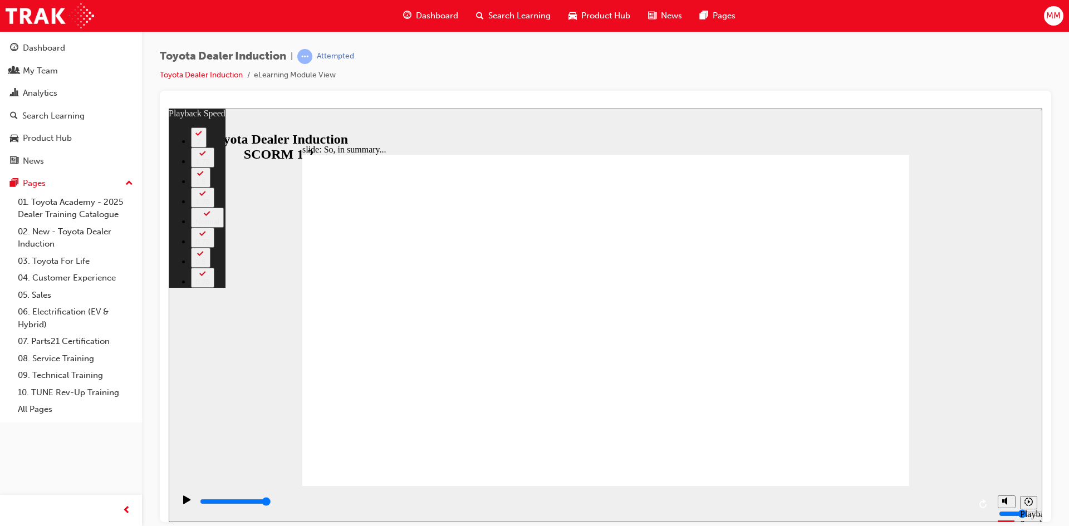
type input "21"
type input "3"
type input "21"
type input "3"
type input "21"
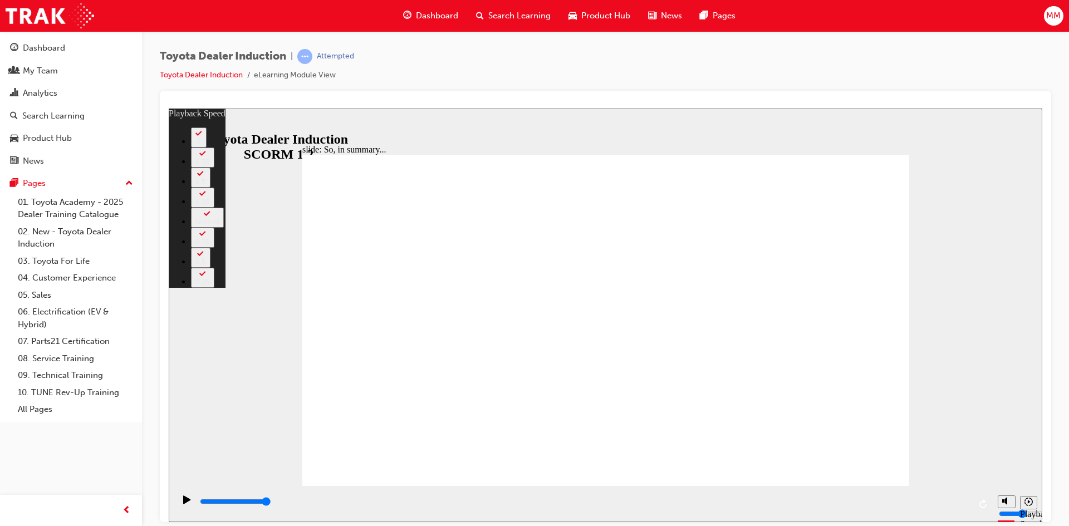
type input "3"
type input "21"
type input "3"
